Goal: Use online tool/utility: Utilize a website feature to perform a specific function

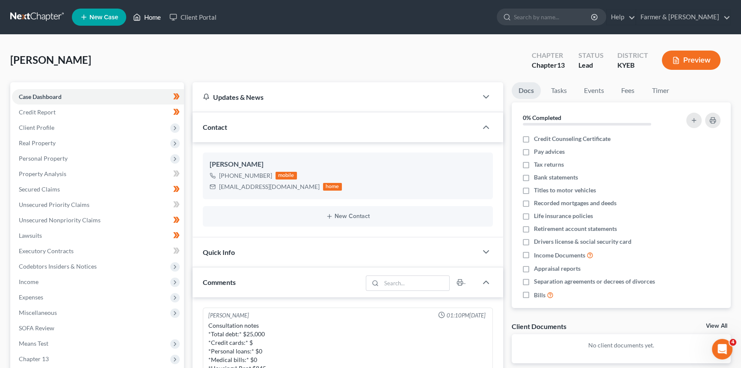
drag, startPoint x: 143, startPoint y: 14, endPoint x: 421, endPoint y: 8, distance: 277.3
click at [143, 14] on link "Home" at bounding box center [147, 16] width 36 height 15
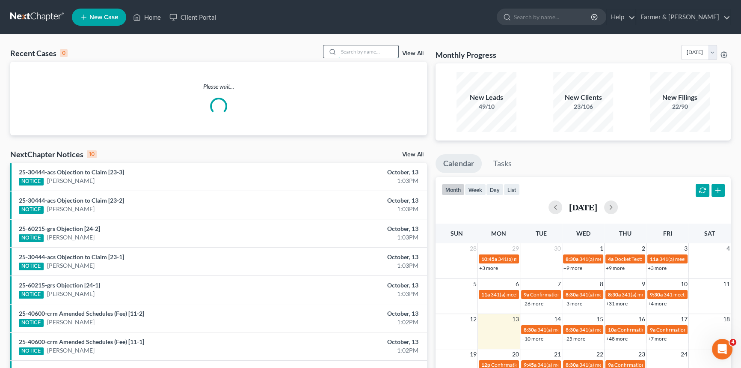
click at [367, 55] on input "search" at bounding box center [368, 51] width 60 height 12
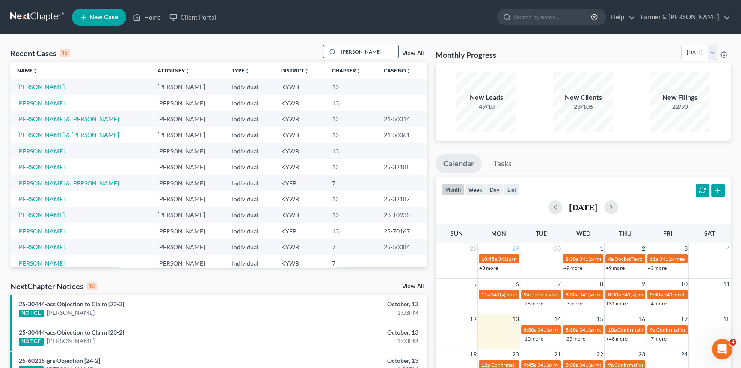
type input "[PERSON_NAME]"
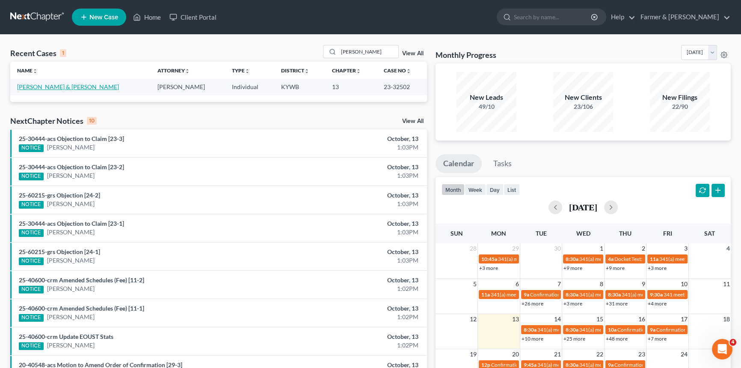
click at [51, 86] on link "[PERSON_NAME] & [PERSON_NAME]" at bounding box center [68, 86] width 102 height 7
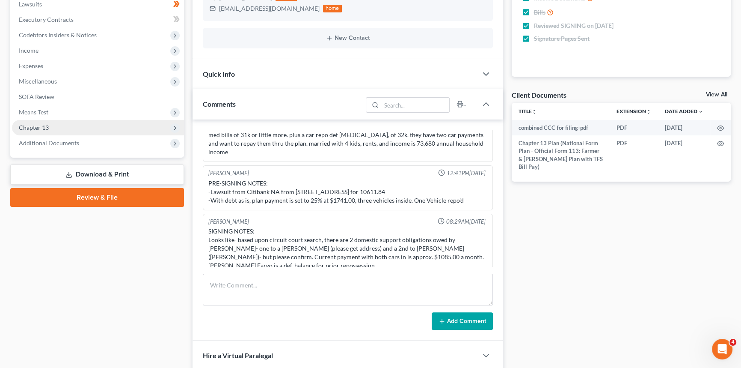
scroll to position [194, 0]
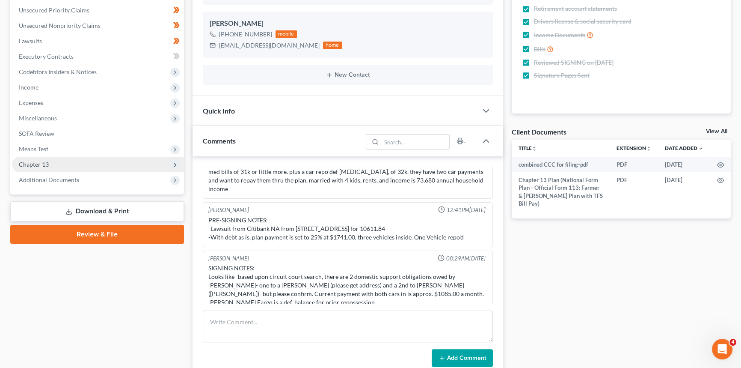
drag, startPoint x: 40, startPoint y: 164, endPoint x: 46, endPoint y: 163, distance: 6.6
click at [40, 164] on span "Chapter 13" at bounding box center [34, 163] width 30 height 7
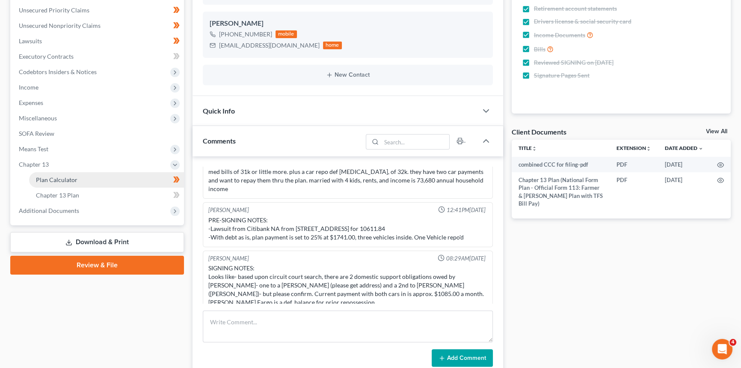
click at [56, 180] on span "Plan Calculator" at bounding box center [57, 179] width 42 height 7
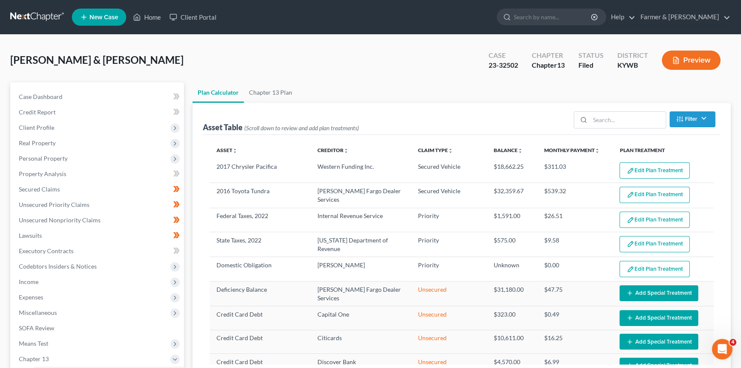
select select "59"
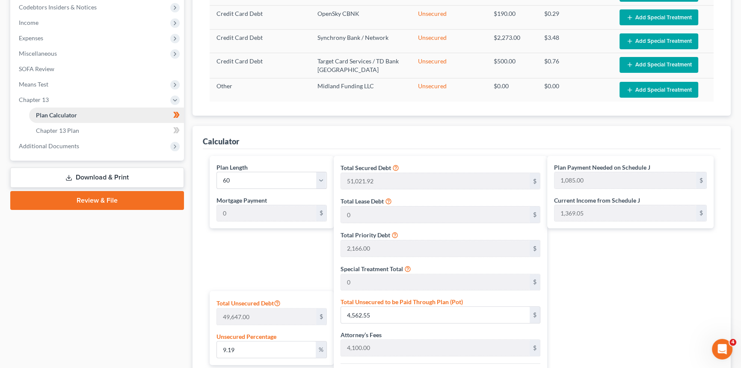
scroll to position [77, 0]
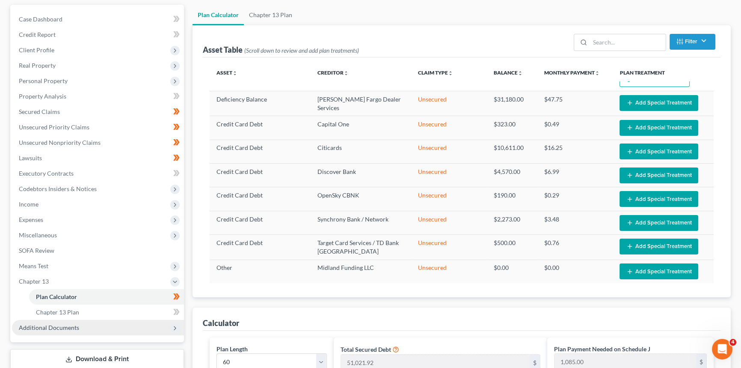
click at [62, 327] on span "Additional Documents" at bounding box center [49, 326] width 60 height 7
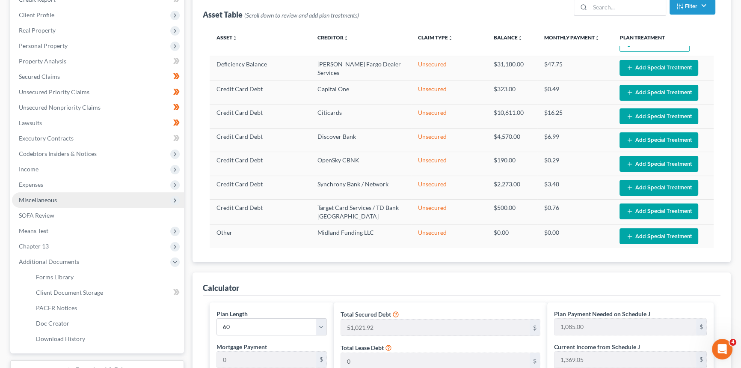
scroll to position [155, 0]
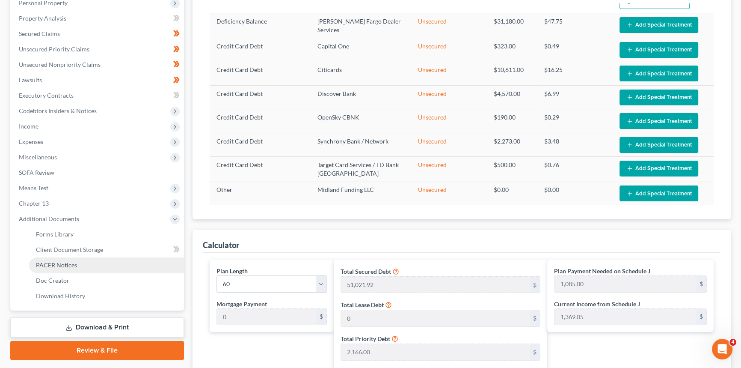
click at [58, 270] on link "PACER Notices" at bounding box center [106, 264] width 155 height 15
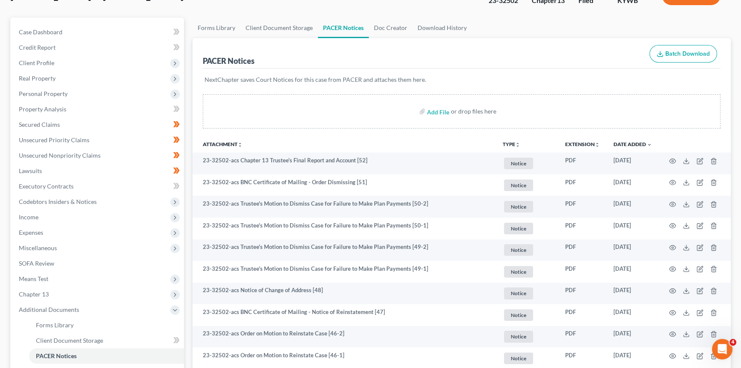
scroll to position [77, 0]
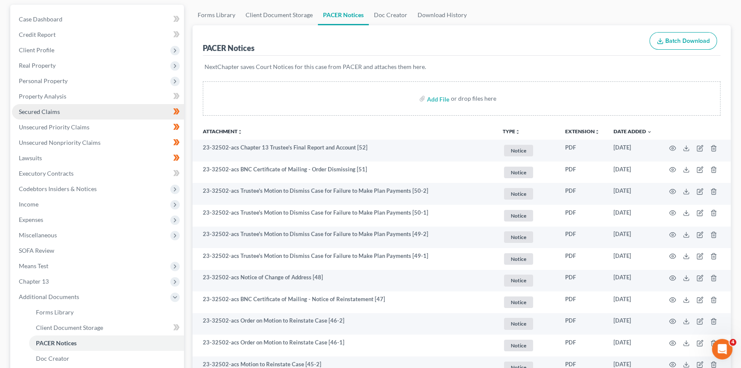
click at [50, 106] on link "Secured Claims" at bounding box center [98, 111] width 172 height 15
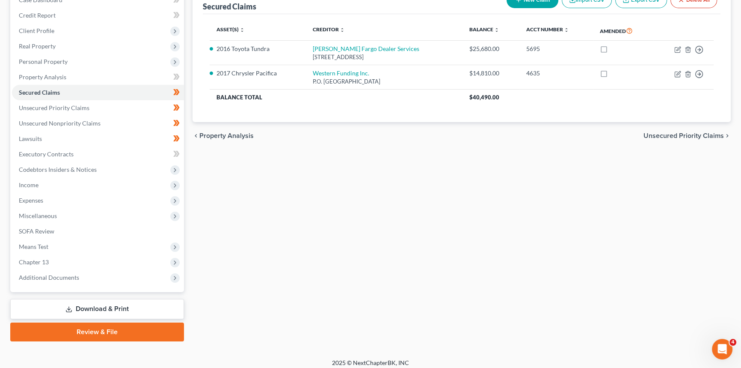
scroll to position [101, 0]
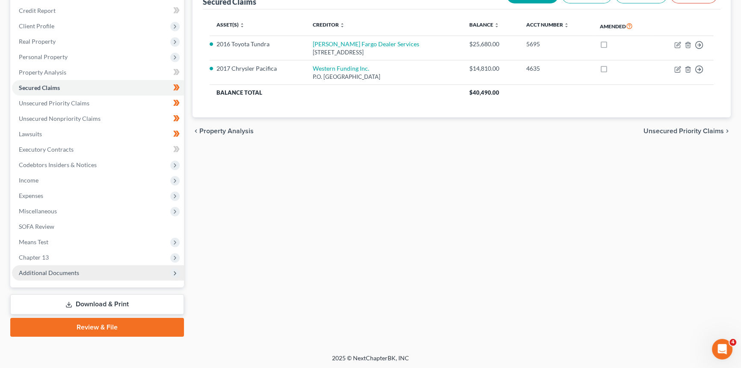
click at [42, 271] on span "Additional Documents" at bounding box center [49, 272] width 60 height 7
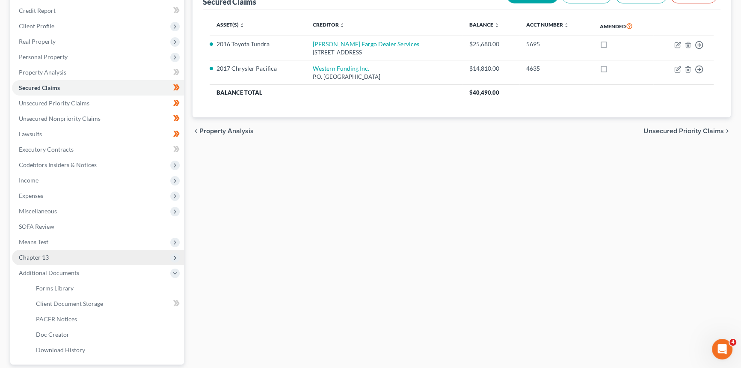
scroll to position [140, 0]
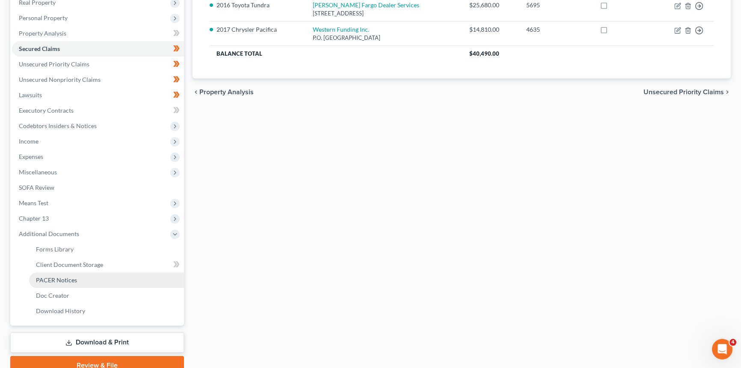
click at [75, 278] on span "PACER Notices" at bounding box center [56, 279] width 41 height 7
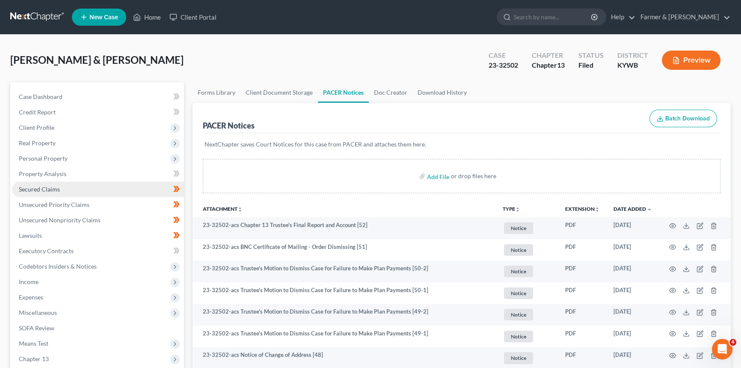
click at [73, 192] on link "Secured Claims" at bounding box center [98, 188] width 172 height 15
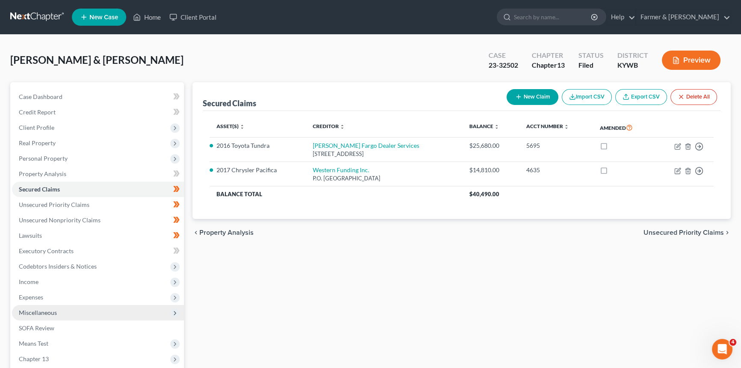
scroll to position [101, 0]
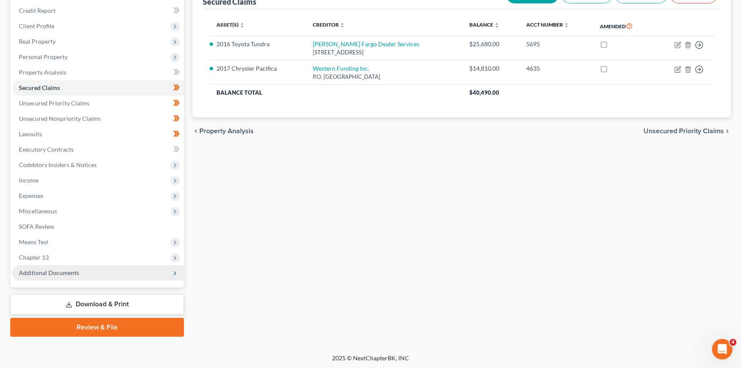
click at [58, 276] on span "Additional Documents" at bounding box center [98, 272] width 172 height 15
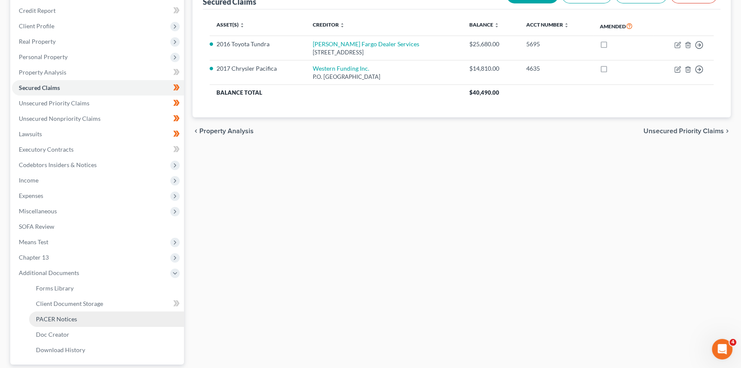
click at [70, 322] on link "PACER Notices" at bounding box center [106, 318] width 155 height 15
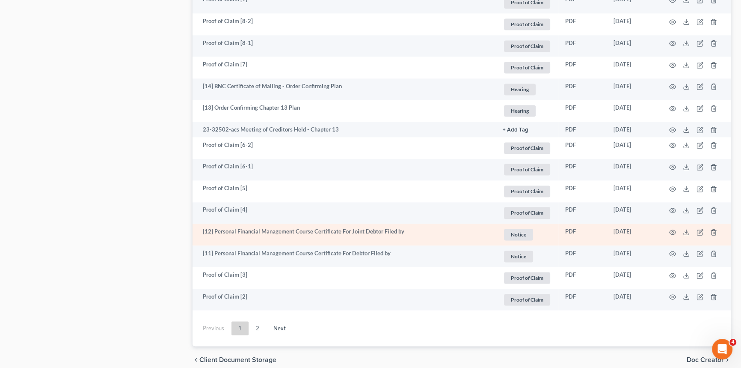
scroll to position [1554, 0]
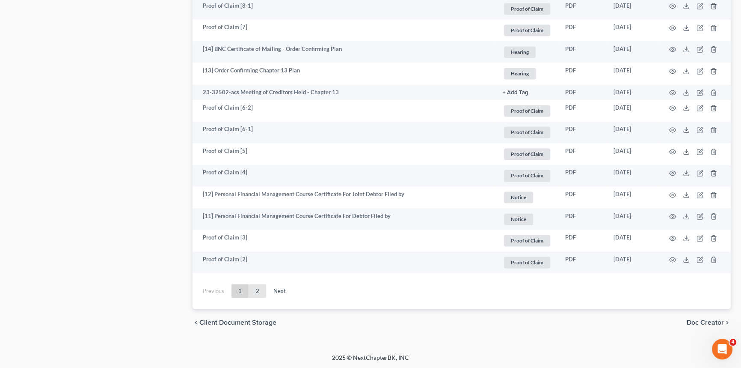
click at [254, 291] on link "2" at bounding box center [257, 291] width 17 height 14
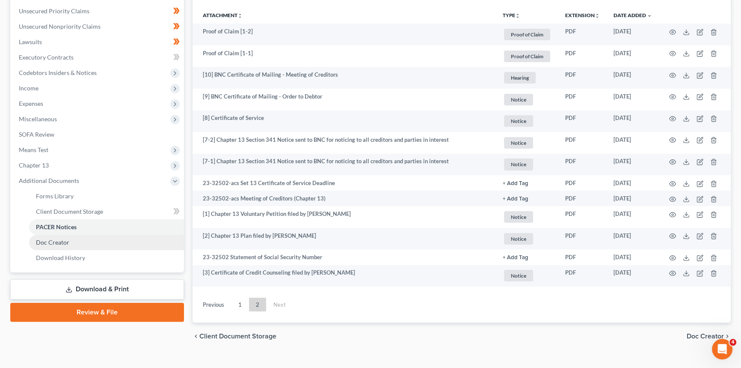
scroll to position [194, 0]
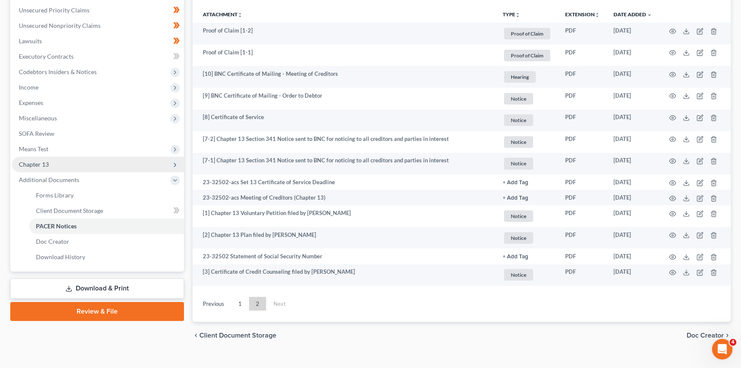
click at [55, 163] on span "Chapter 13" at bounding box center [98, 164] width 172 height 15
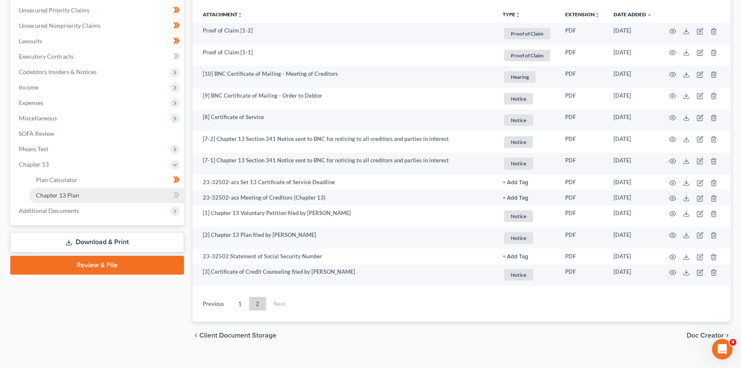
click at [71, 193] on span "Chapter 13 Plan" at bounding box center [57, 194] width 43 height 7
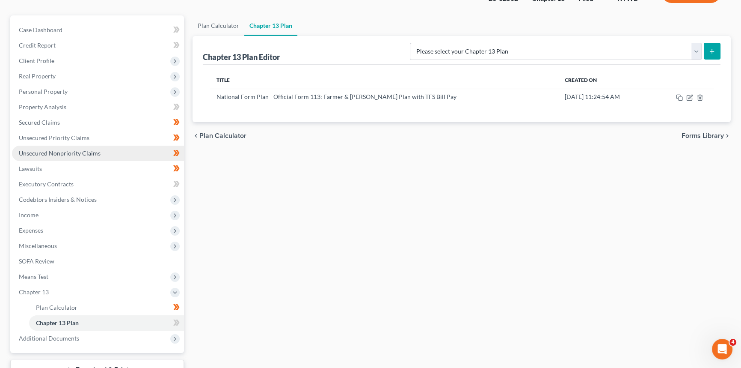
scroll to position [133, 0]
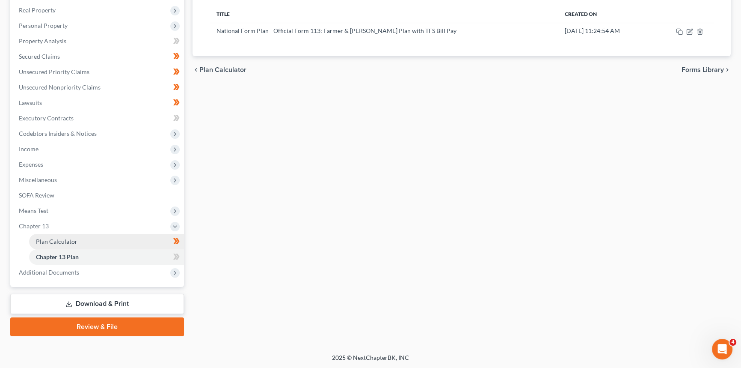
click at [60, 237] on span "Plan Calculator" at bounding box center [57, 240] width 42 height 7
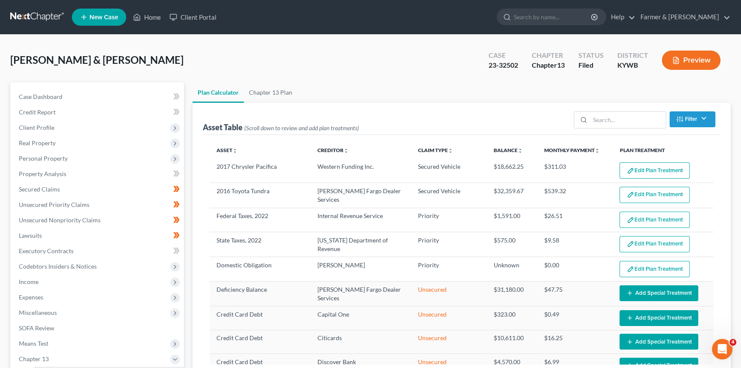
select select "59"
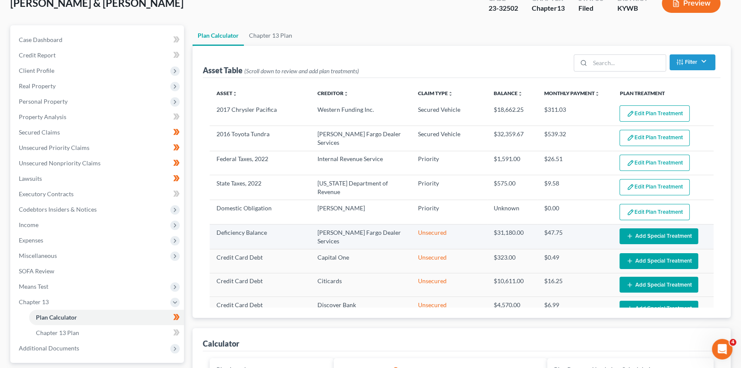
scroll to position [39, 0]
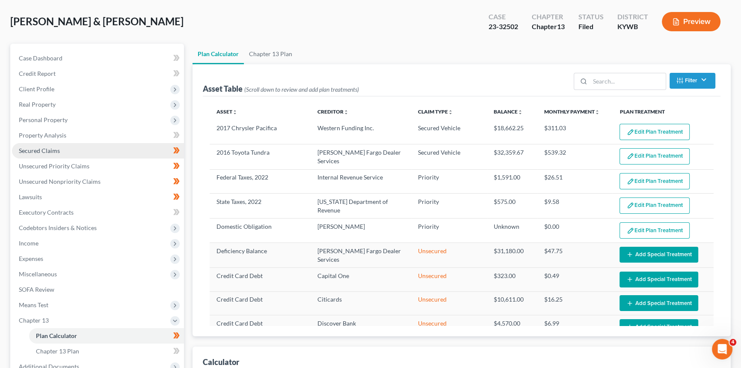
click at [50, 152] on span "Secured Claims" at bounding box center [39, 150] width 41 height 7
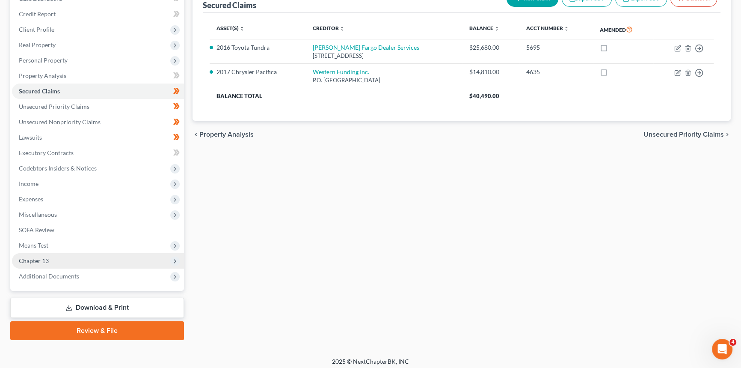
scroll to position [101, 0]
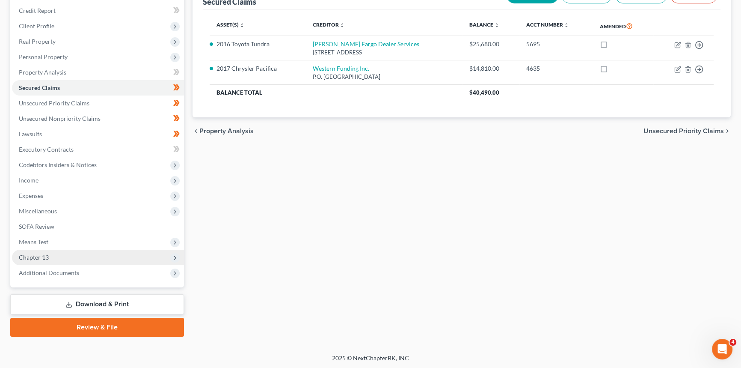
click at [77, 261] on span "Chapter 13" at bounding box center [98, 256] width 172 height 15
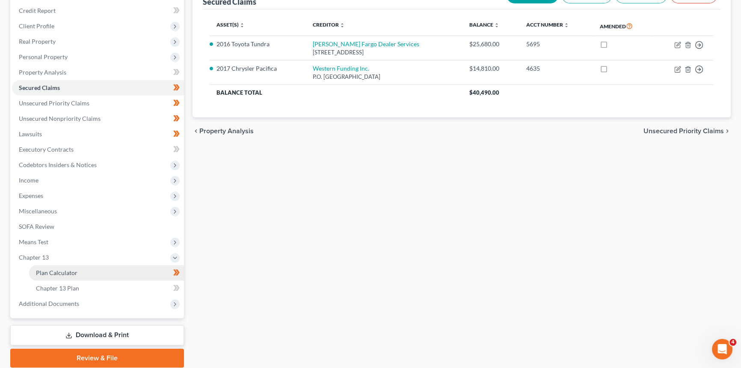
click at [73, 278] on link "Plan Calculator" at bounding box center [106, 272] width 155 height 15
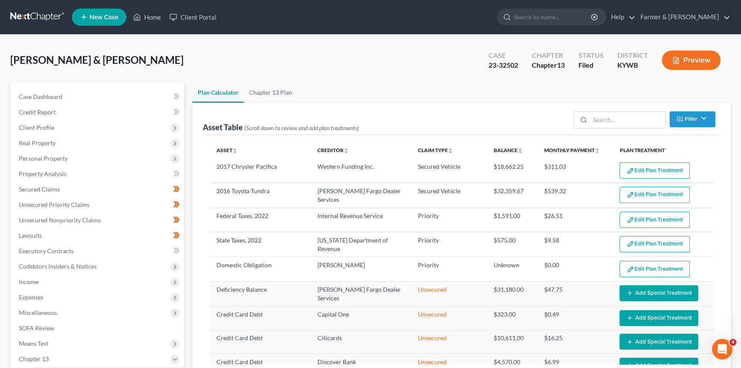
select select "59"
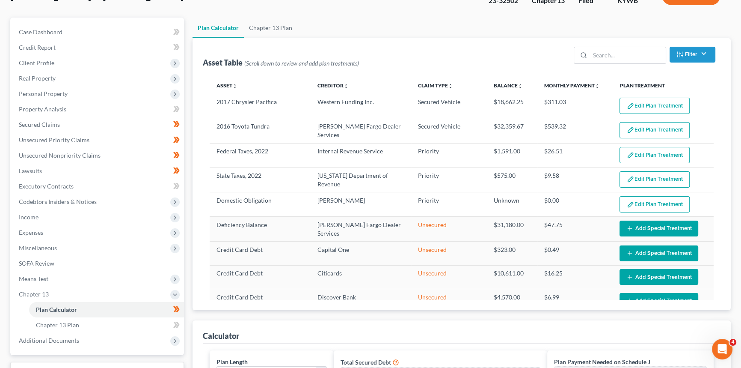
scroll to position [77, 0]
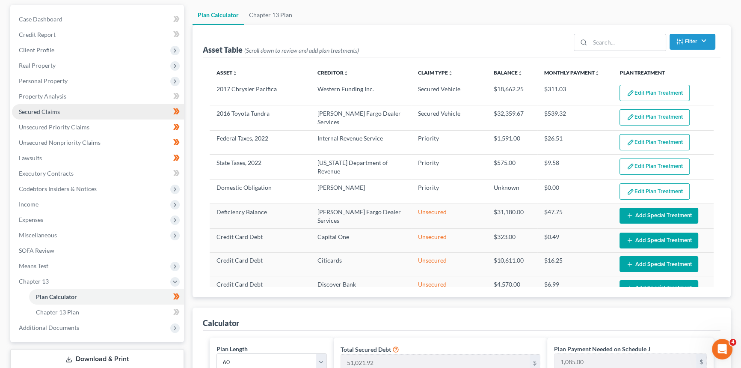
click at [82, 110] on link "Secured Claims" at bounding box center [98, 111] width 172 height 15
